Goal: Task Accomplishment & Management: Manage account settings

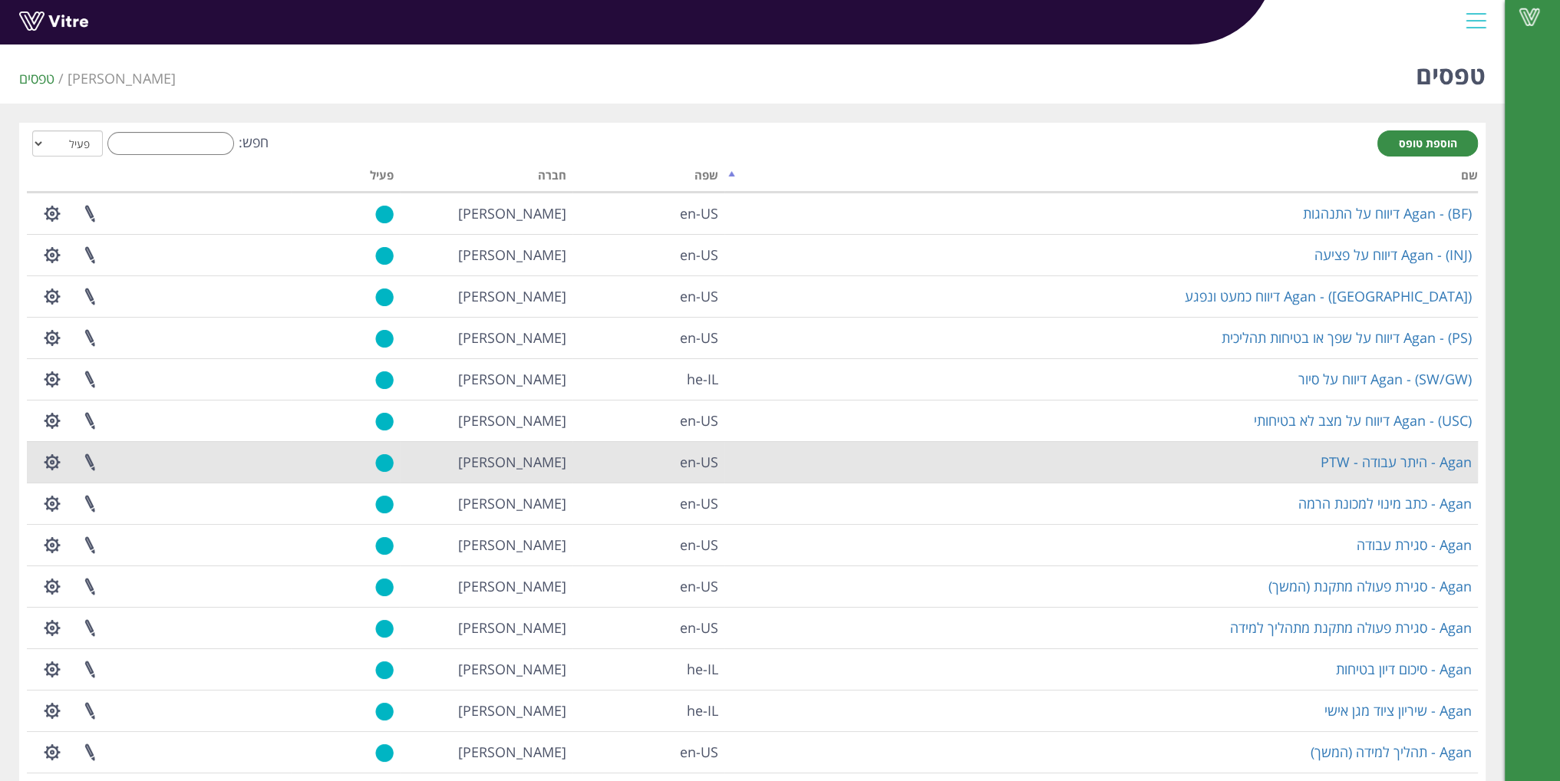
scroll to position [77, 0]
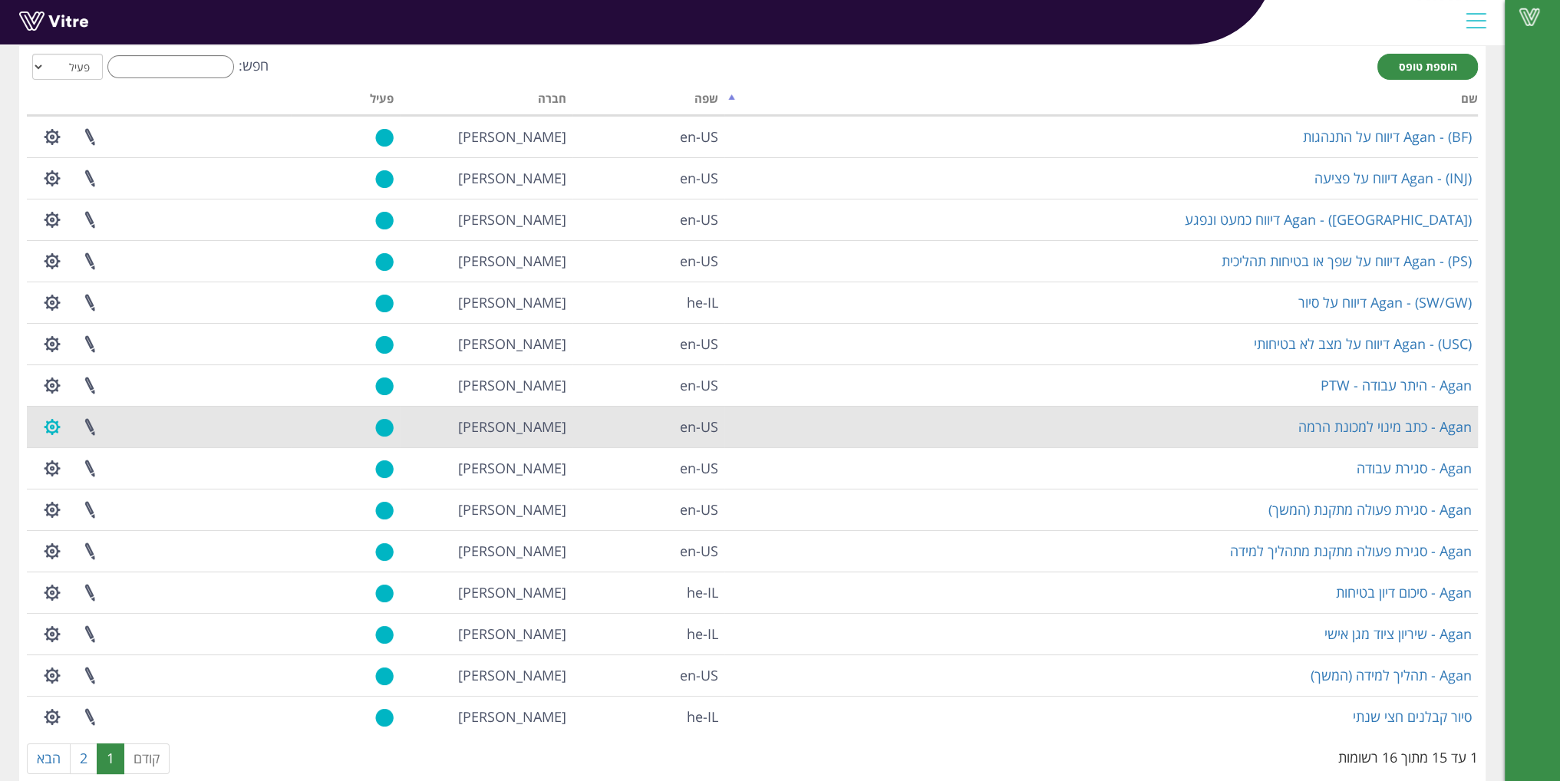
click at [58, 434] on button "button" at bounding box center [52, 427] width 38 height 41
click at [101, 480] on link "הגדרת משתמשים" at bounding box center [94, 484] width 121 height 20
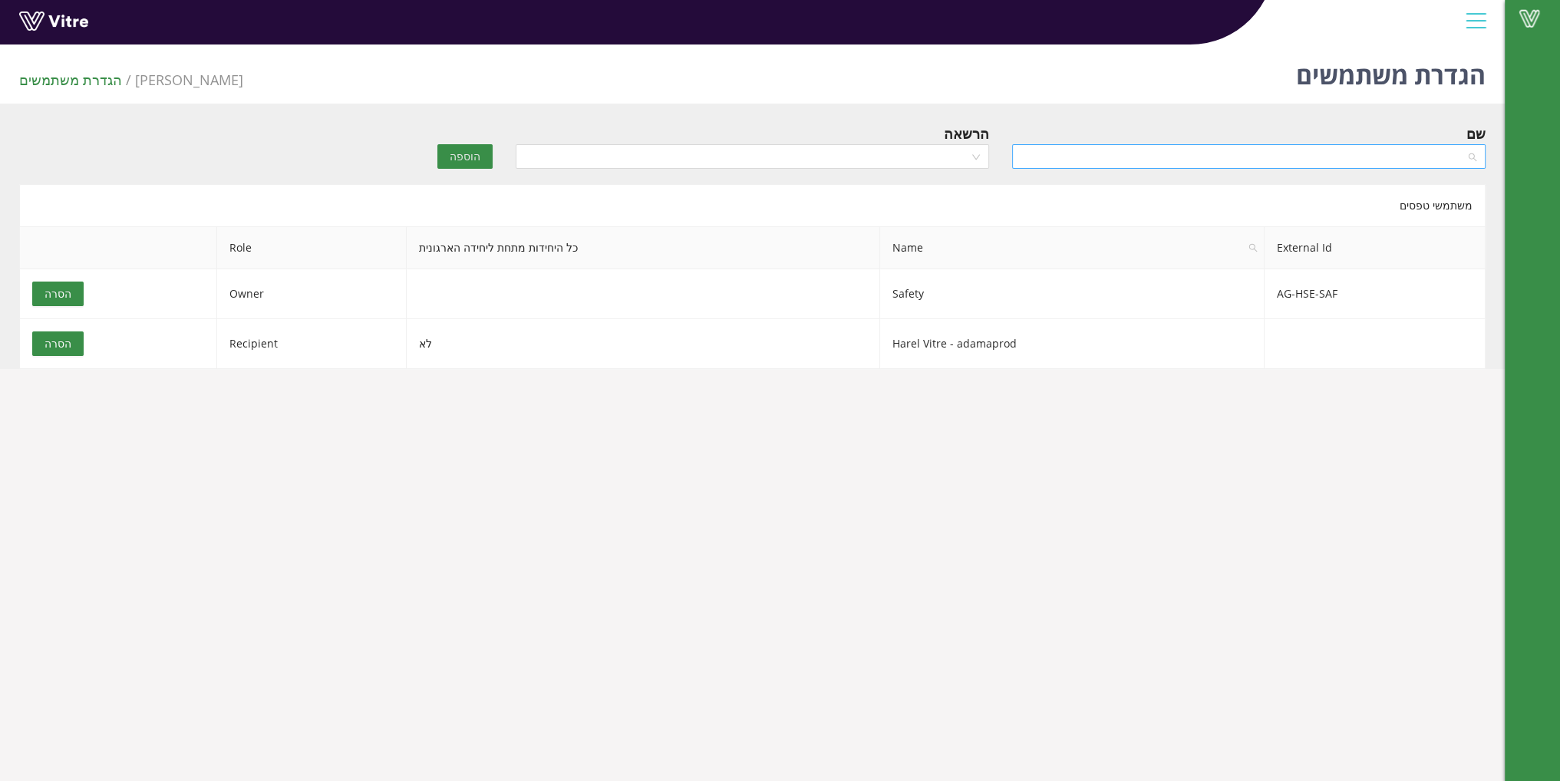
click at [1142, 151] on input "search" at bounding box center [1244, 156] width 444 height 23
type input "ה"
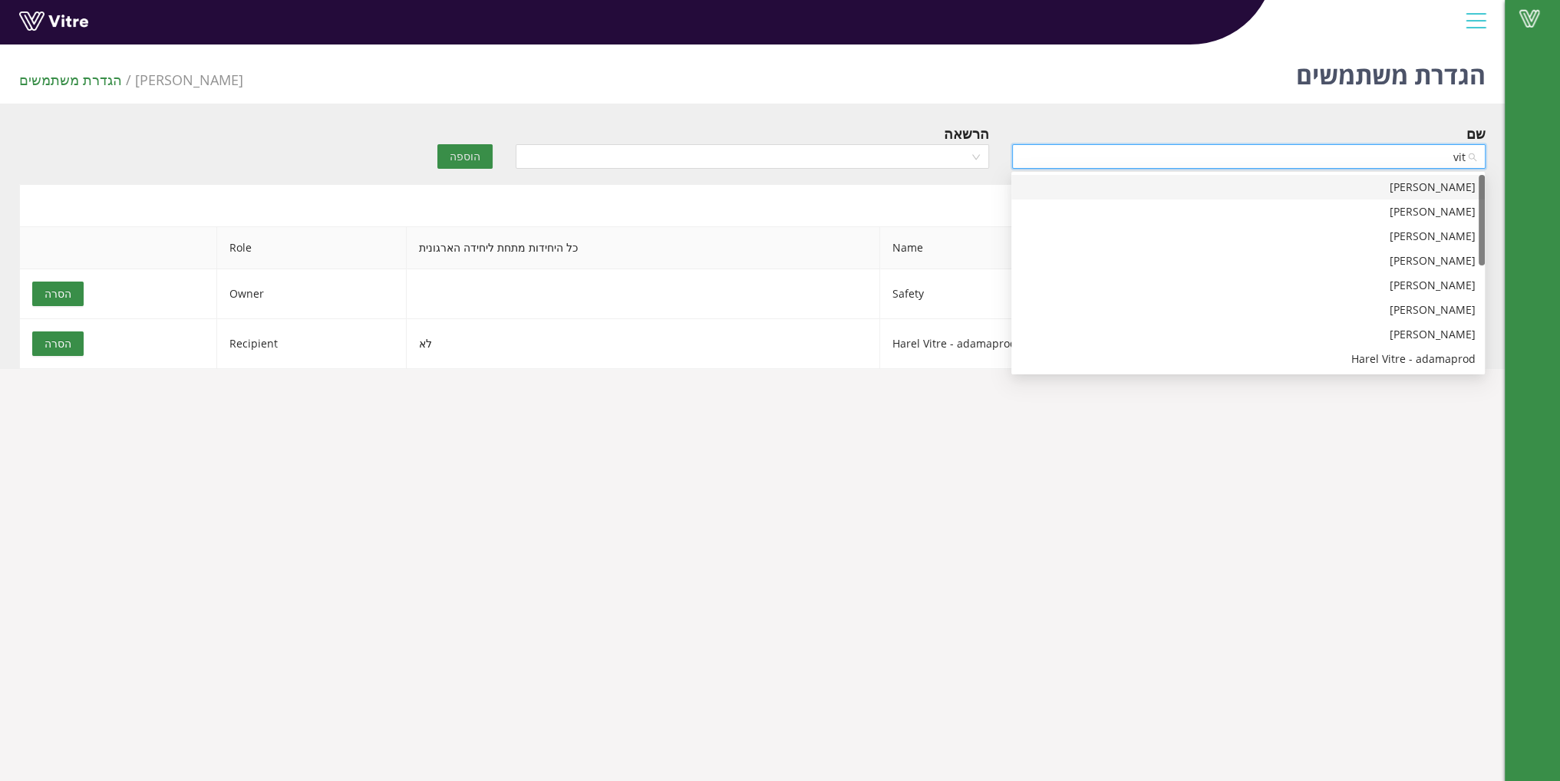
type input "vita"
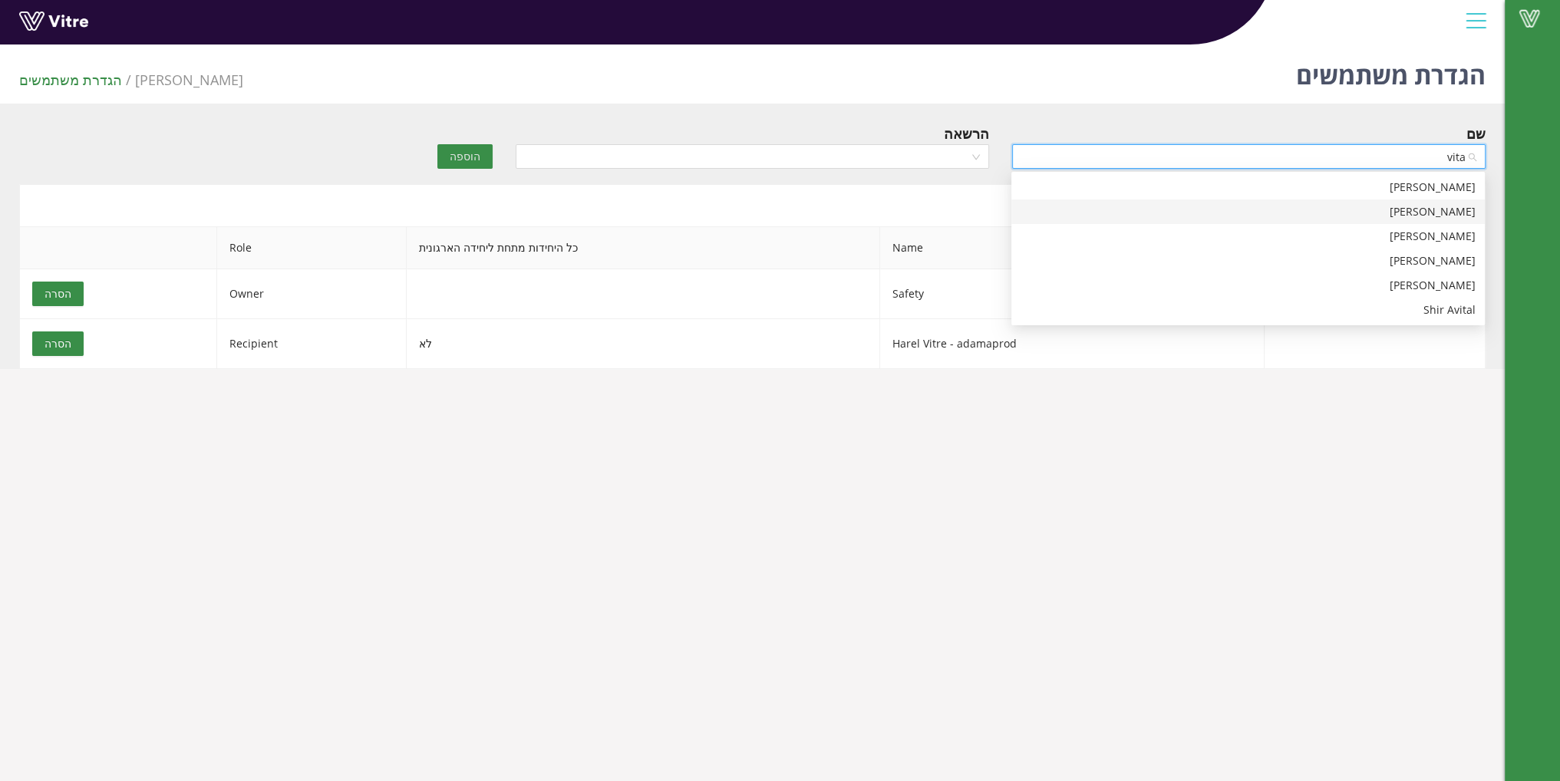
click at [1385, 214] on div "Vitaly Shrager" at bounding box center [1248, 211] width 455 height 17
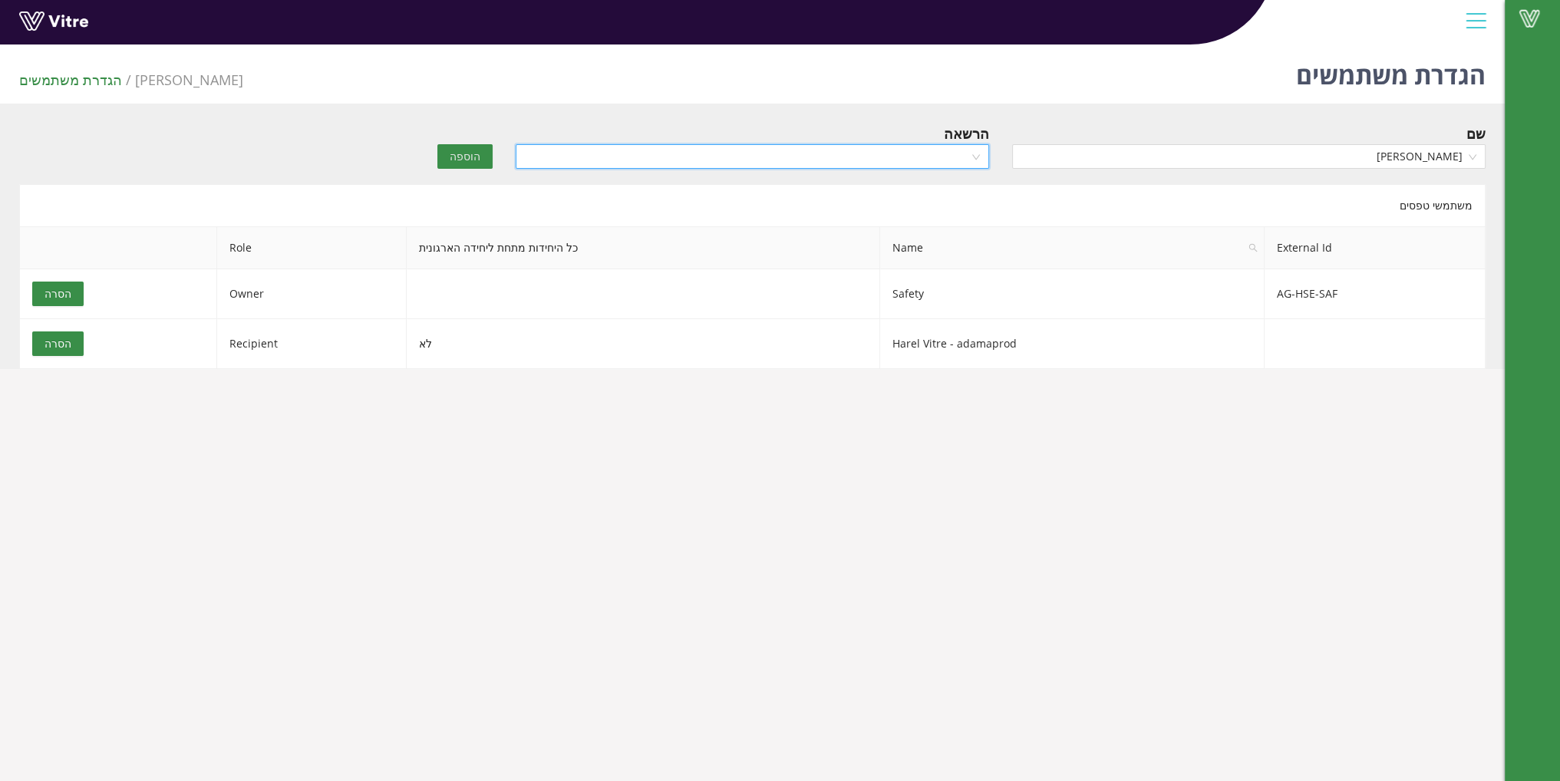
click at [945, 154] on input "search" at bounding box center [747, 156] width 444 height 23
click at [928, 234] on div "Viewer" at bounding box center [751, 236] width 455 height 17
click at [449, 154] on button "הוספה" at bounding box center [464, 156] width 55 height 25
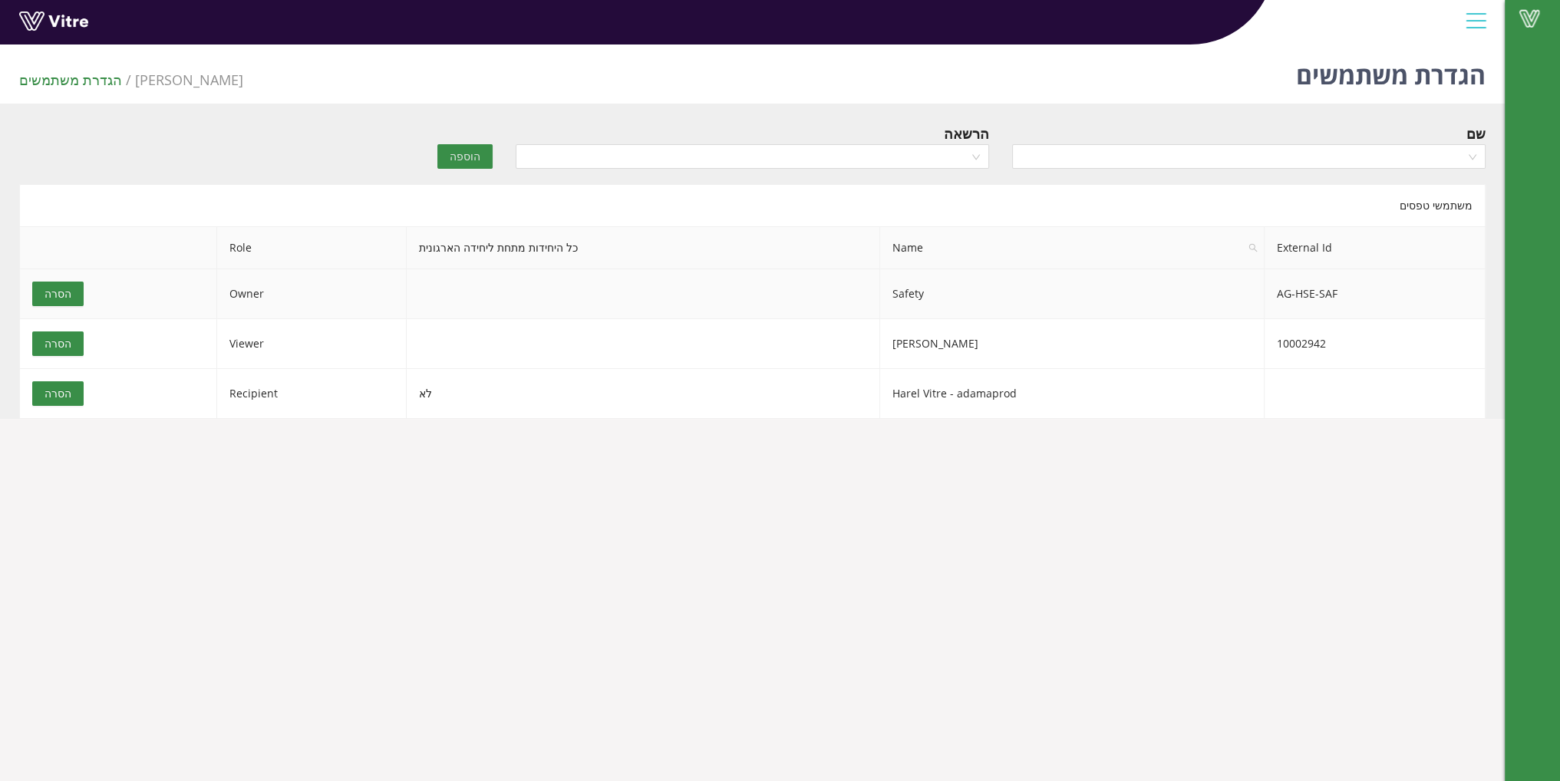
click at [55, 295] on span "הסרה" at bounding box center [58, 294] width 27 height 17
click at [76, 295] on button "הסרה" at bounding box center [57, 294] width 51 height 25
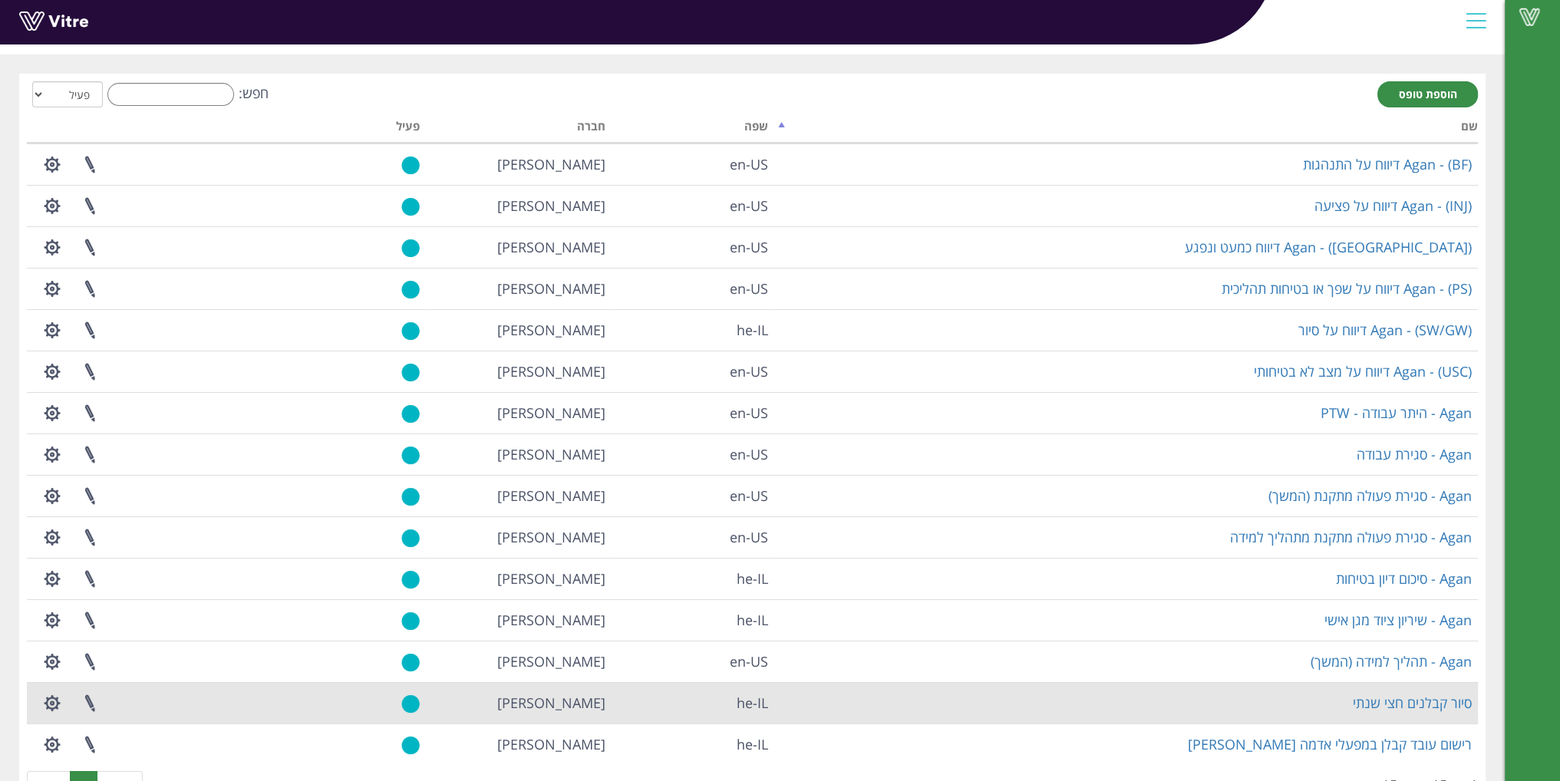
scroll to position [102, 0]
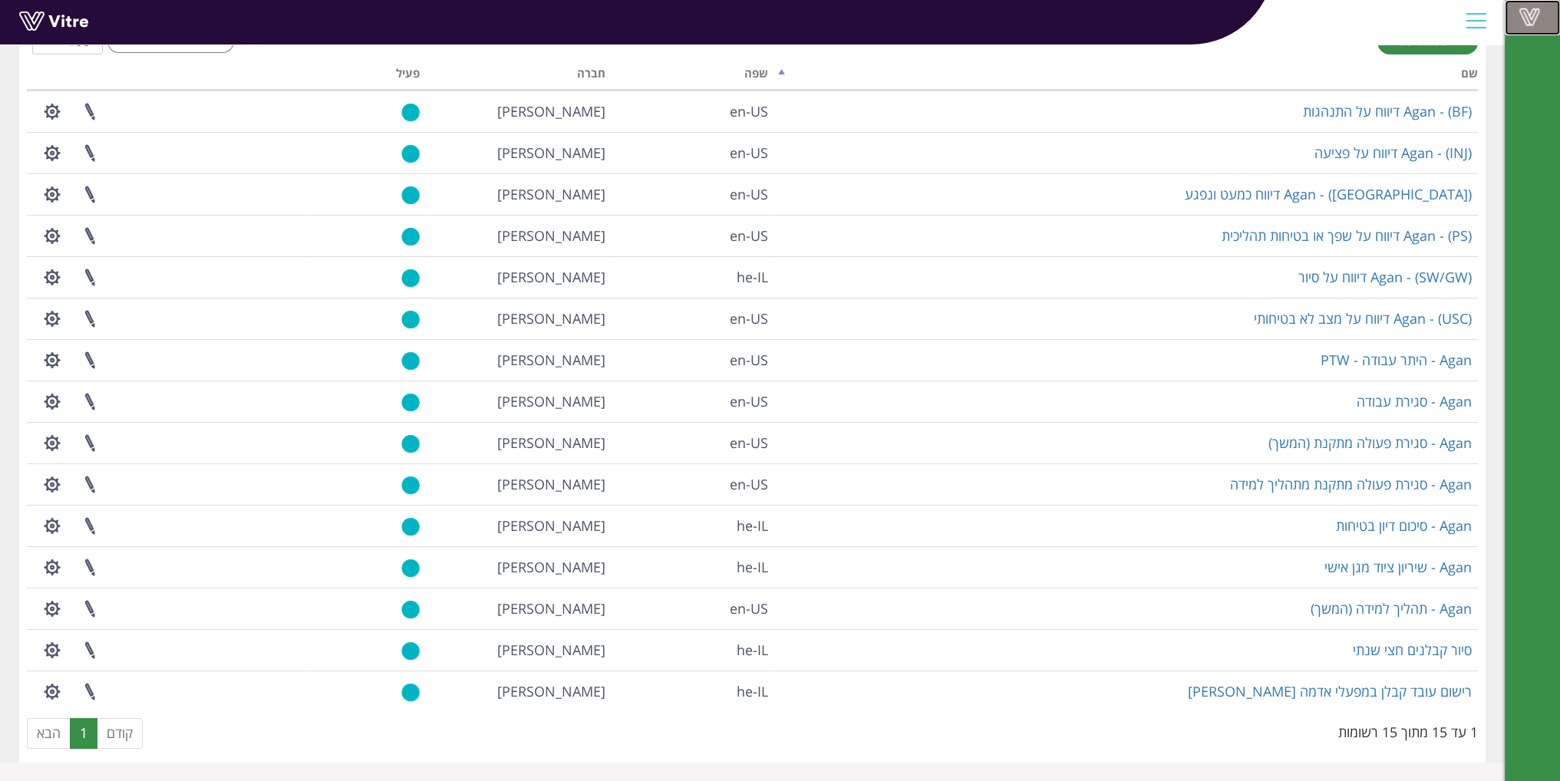
click at [1515, 17] on span at bounding box center [1529, 17] width 38 height 18
